Goal: Browse casually: Explore the website without a specific task or goal

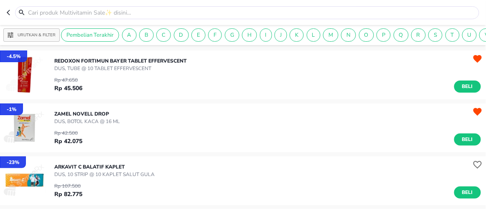
click at [4, 15] on header at bounding box center [243, 12] width 486 height 25
click at [8, 12] on icon "button" at bounding box center [8, 12] width 3 height 5
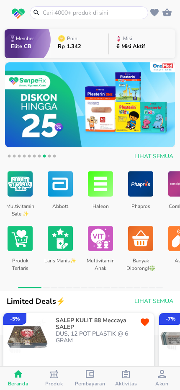
click at [45, 209] on div at bounding box center [46, 287] width 7 height 1
